Goal: Information Seeking & Learning: Learn about a topic

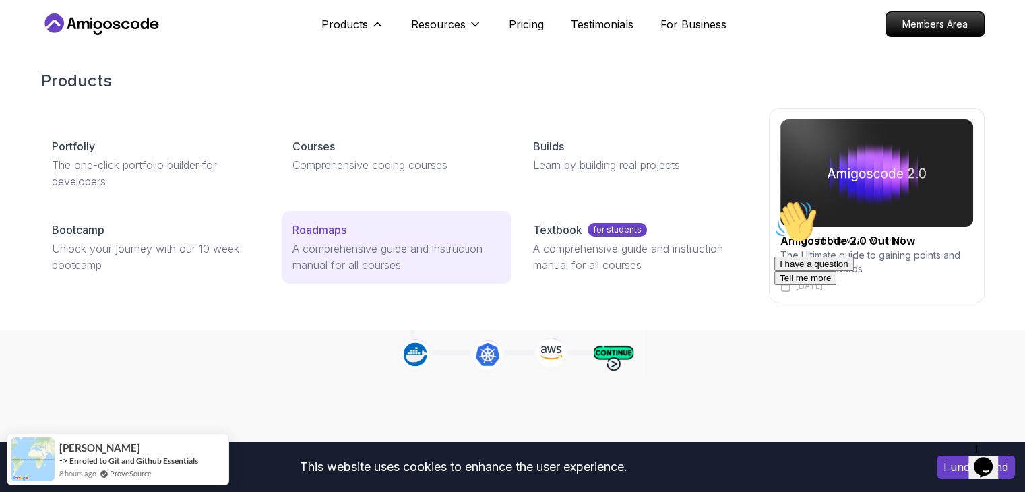
click at [327, 234] on p "Roadmaps" at bounding box center [319, 230] width 54 height 16
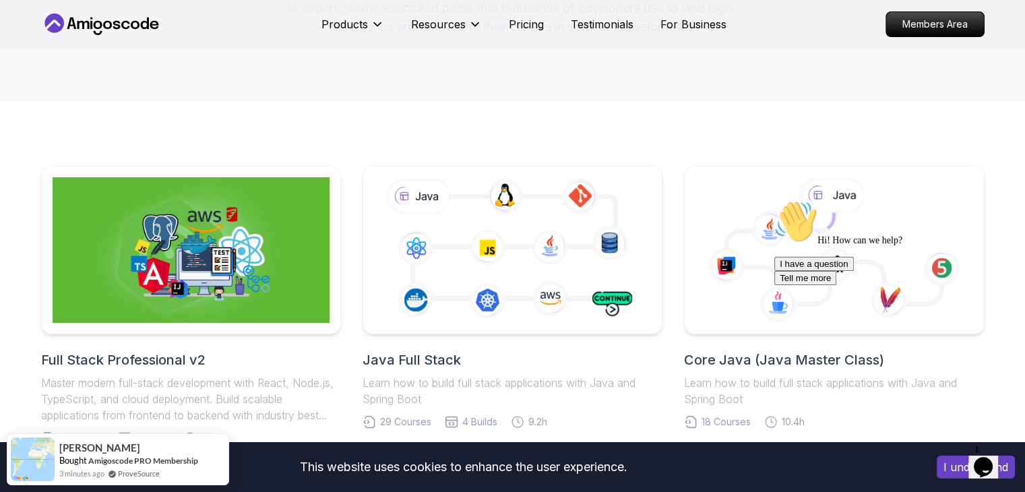
scroll to position [337, 0]
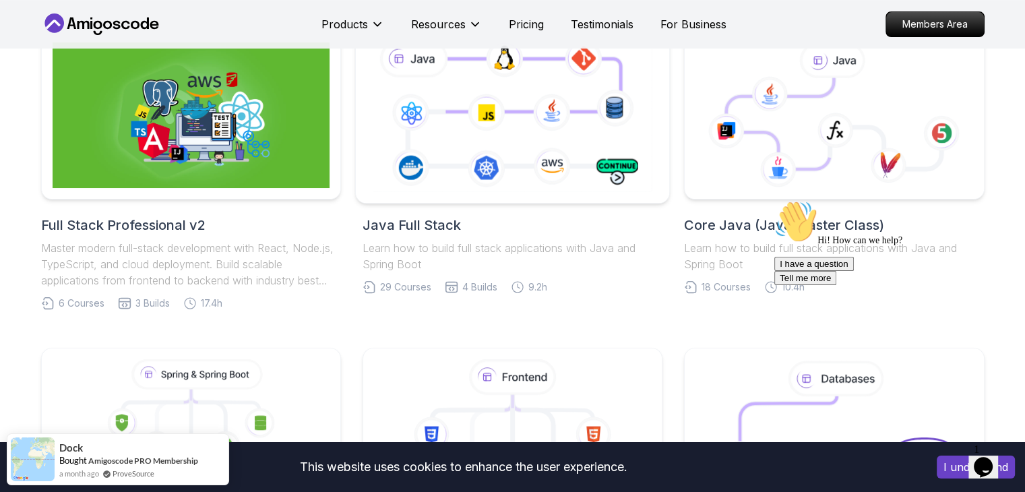
click at [531, 150] on icon at bounding box center [512, 115] width 285 height 158
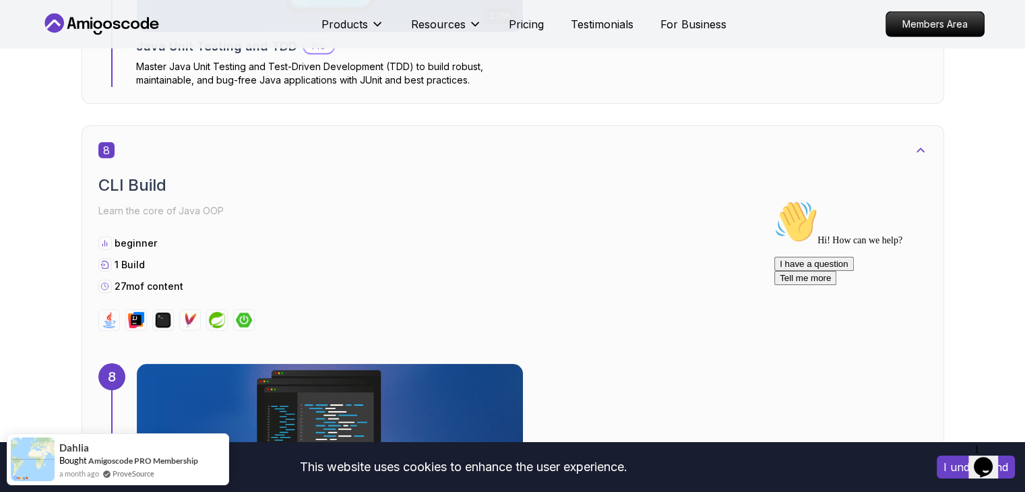
scroll to position [4245, 0]
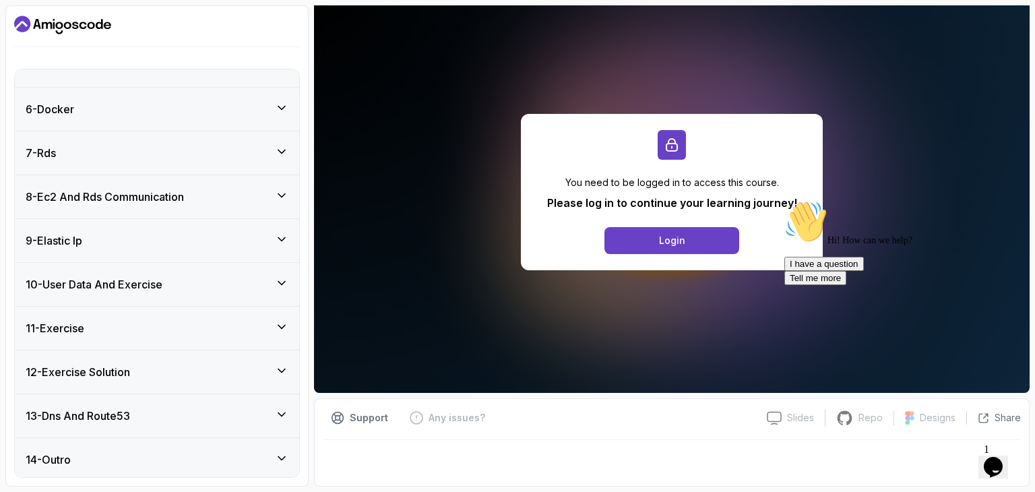
scroll to position [372, 0]
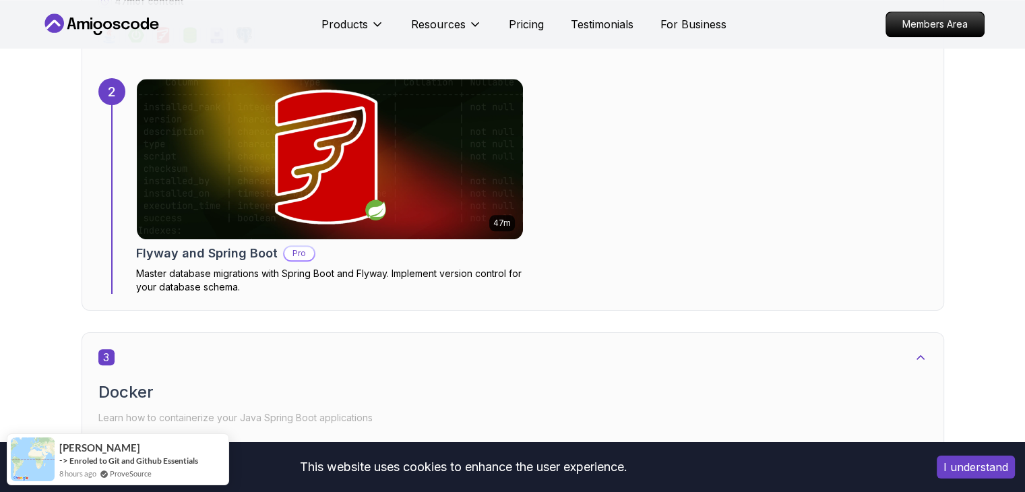
scroll to position [1482, 0]
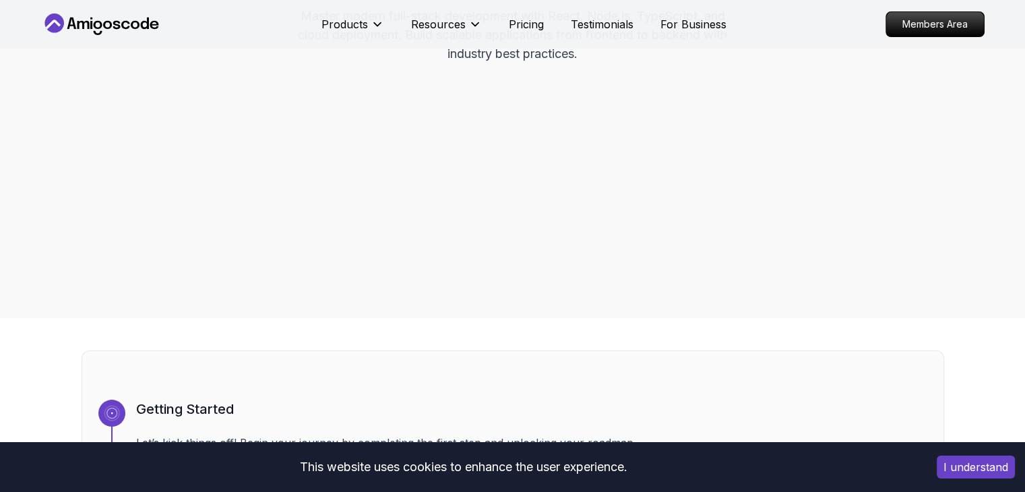
scroll to position [1482, 0]
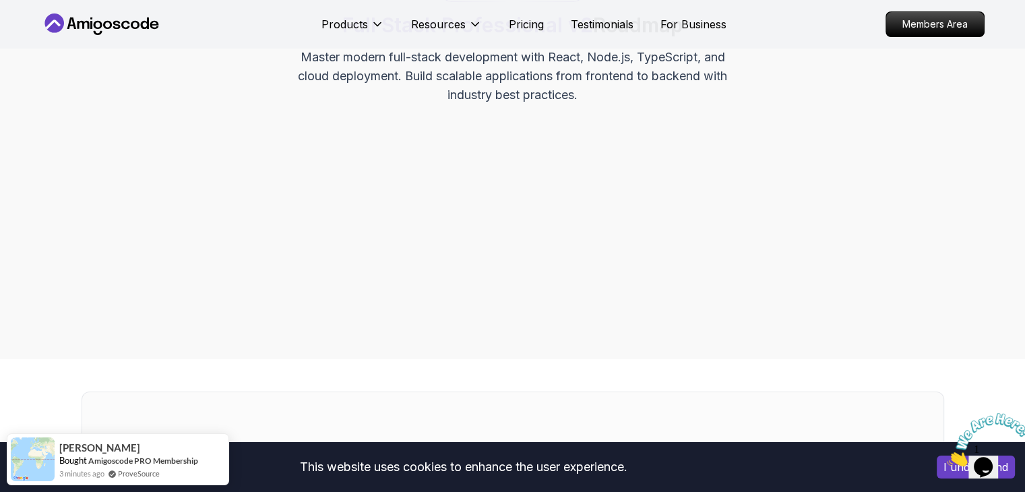
scroll to position [0, 0]
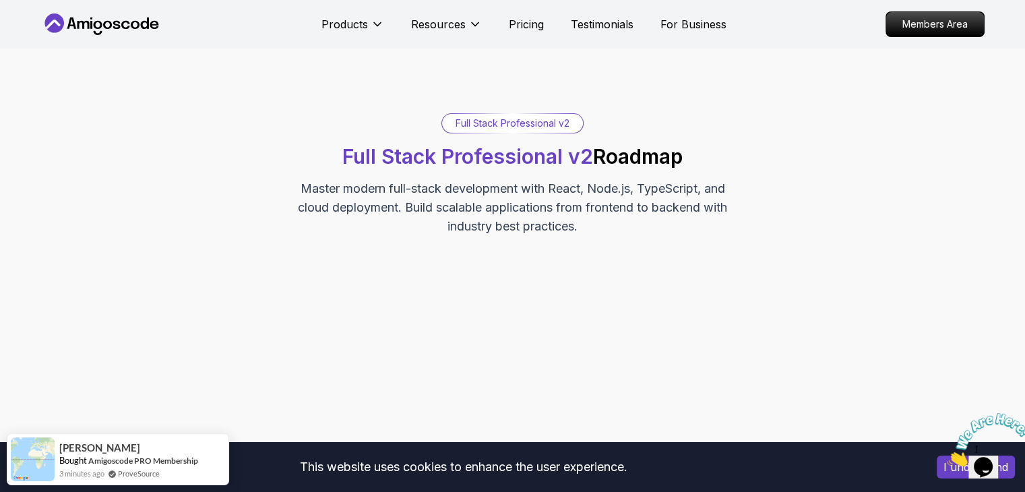
click at [550, 125] on div "Full Stack Professional v2" at bounding box center [512, 123] width 141 height 19
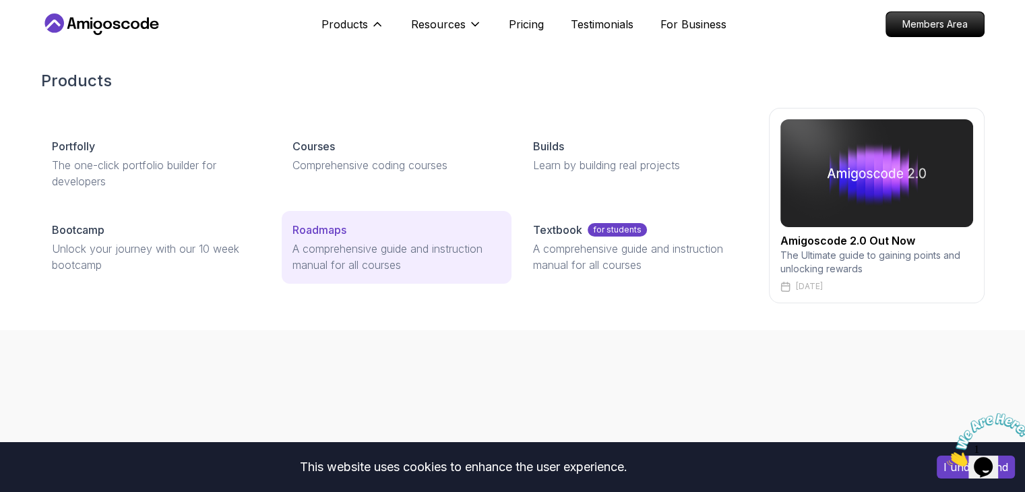
click at [325, 226] on p "Roadmaps" at bounding box center [319, 230] width 54 height 16
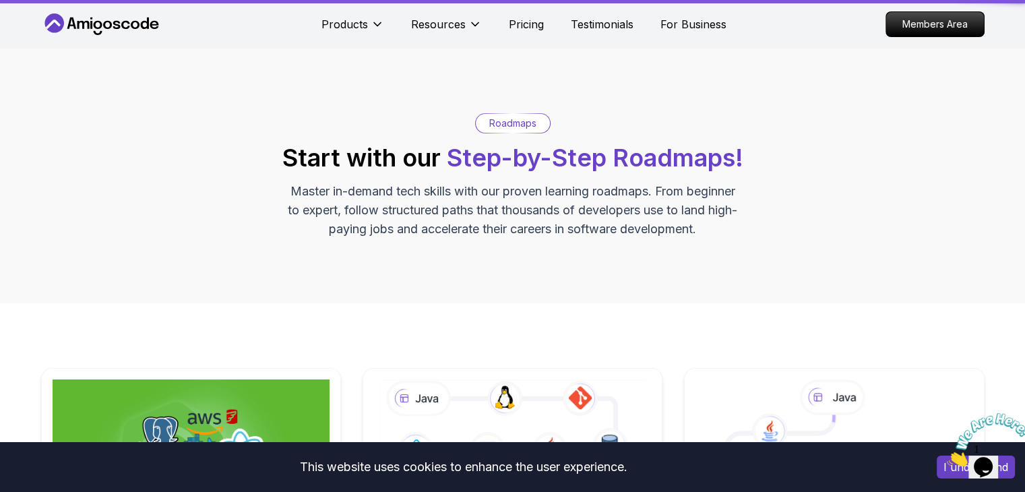
scroll to position [202, 0]
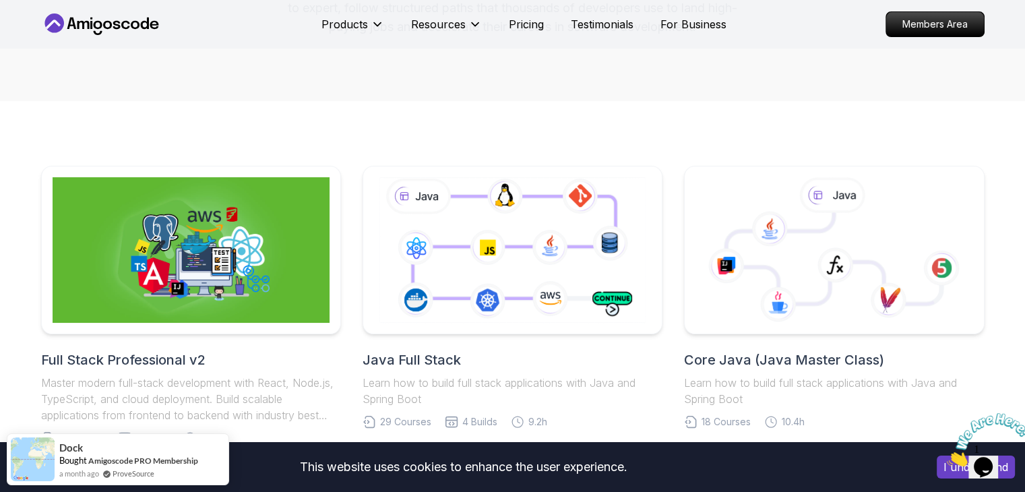
drag, startPoint x: 491, startPoint y: 208, endPoint x: 808, endPoint y: 47, distance: 355.6
click at [808, 47] on nav "Products Resources Pricing Testimonials For Business Members Area" at bounding box center [512, 24] width 943 height 49
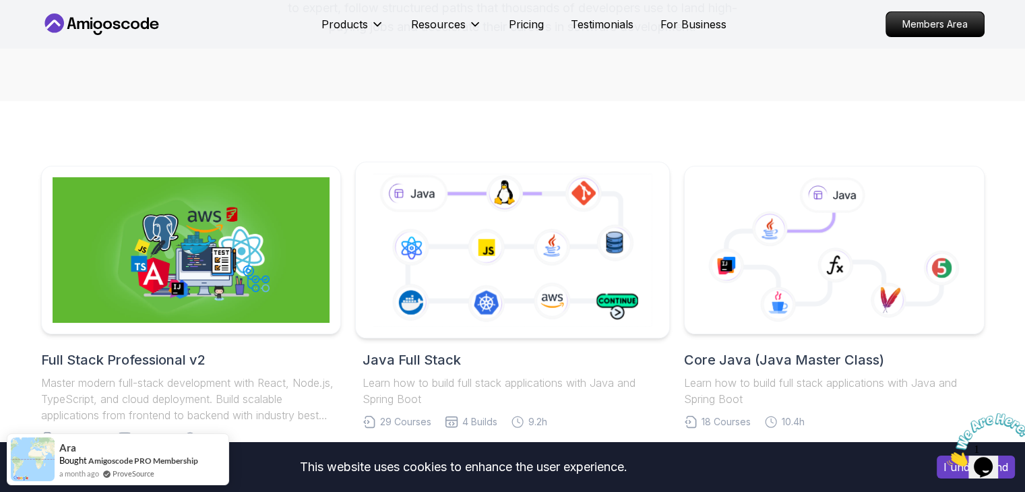
click at [573, 239] on icon at bounding box center [512, 249] width 285 height 158
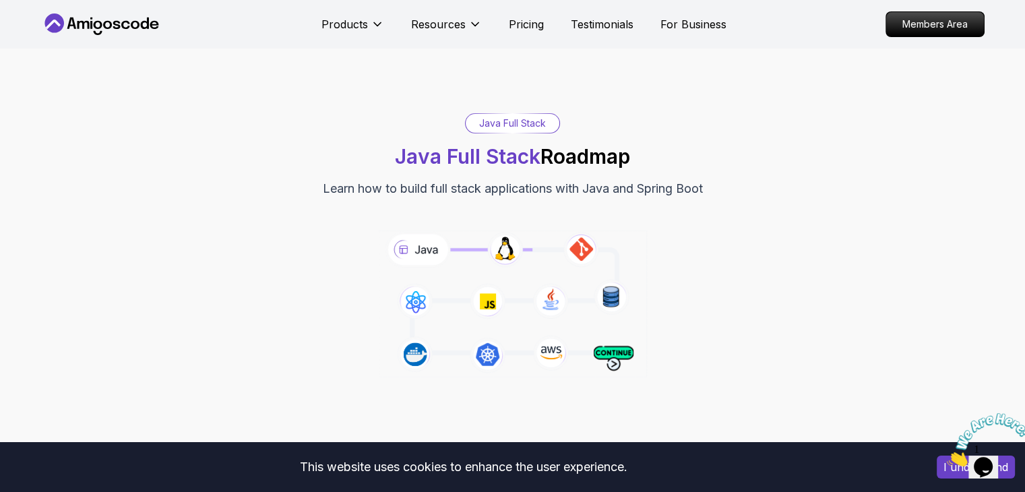
scroll to position [135, 0]
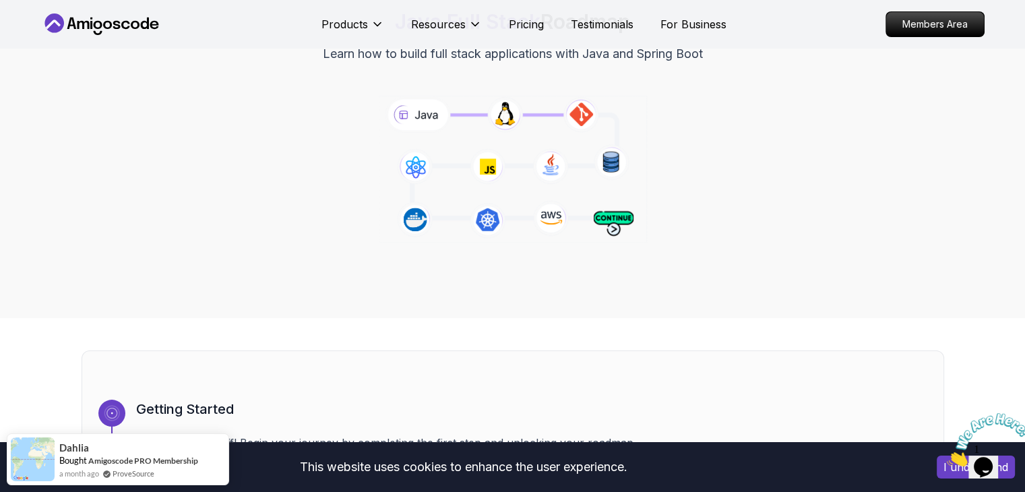
drag, startPoint x: 517, startPoint y: 154, endPoint x: 720, endPoint y: 162, distance: 203.7
click at [728, 162] on div "Java Full Stack Java Full Stack Roadmap Learn how to build full stack applicati…" at bounding box center [512, 115] width 943 height 275
drag, startPoint x: 544, startPoint y: 160, endPoint x: 569, endPoint y: 108, distance: 57.6
click at [578, 104] on icon at bounding box center [512, 169] width 274 height 152
